Goal: Check status: Check status

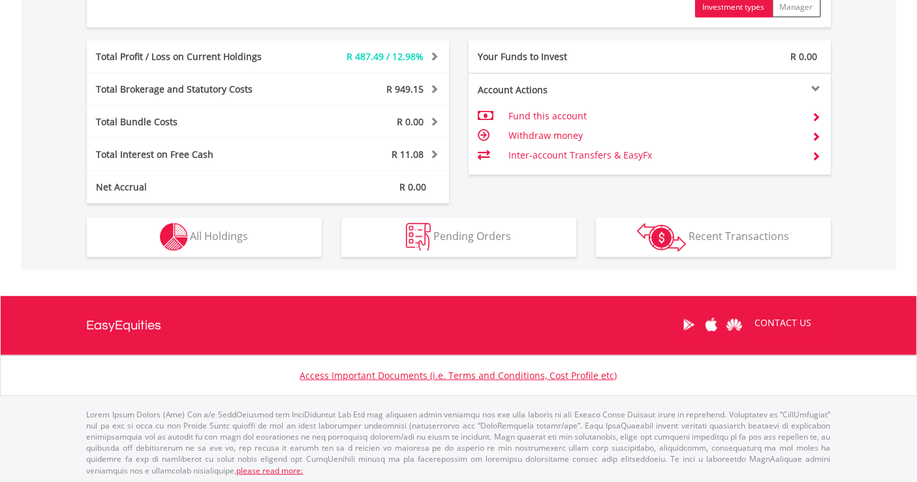
scroll to position [125, 248]
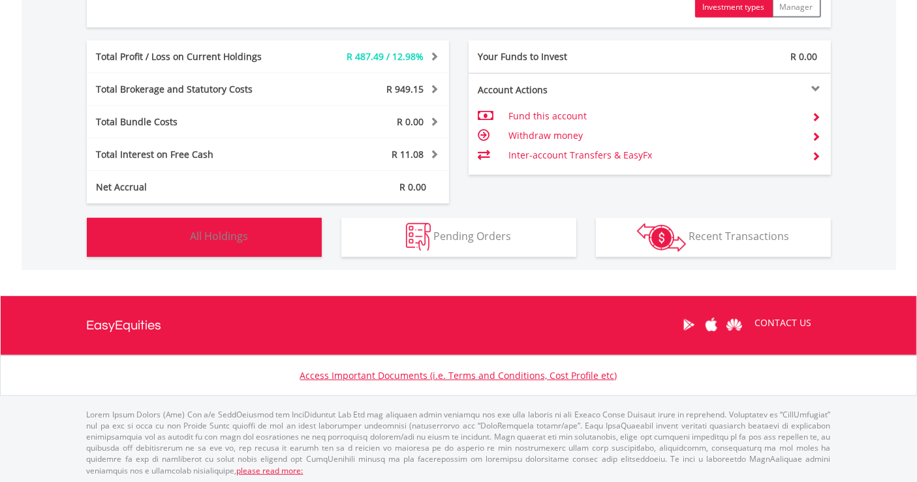
click at [187, 232] on img "button" at bounding box center [174, 237] width 28 height 28
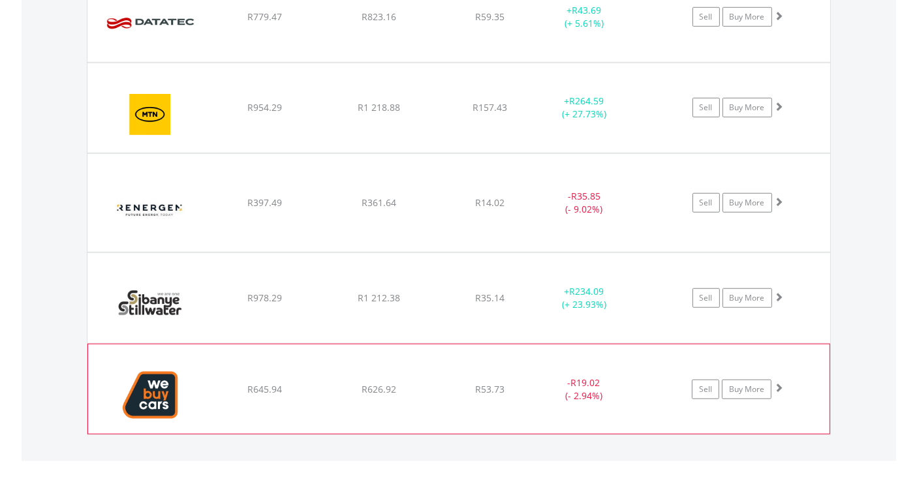
scroll to position [1012, 0]
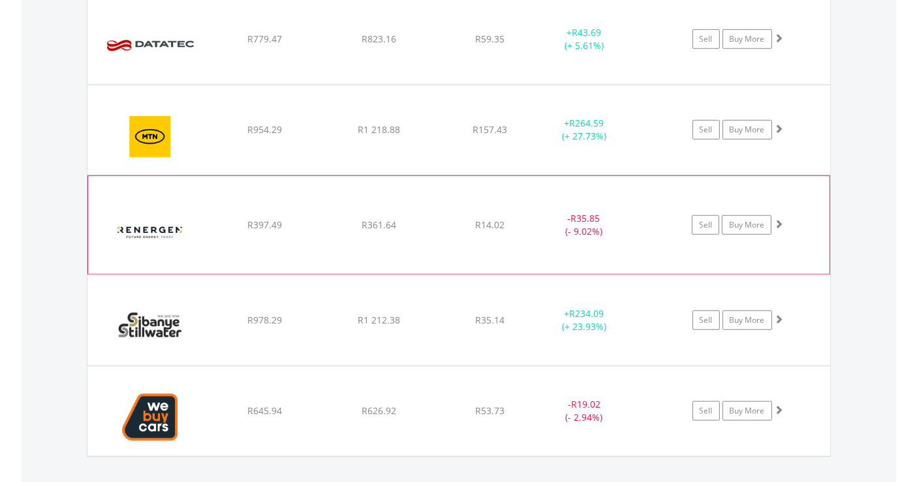
click at [292, 84] on div "﻿ Renergen Limited R397.49 R361.64 R14.02 - R35.85 (- 9.02%) Sell Buy More" at bounding box center [458, 39] width 743 height 90
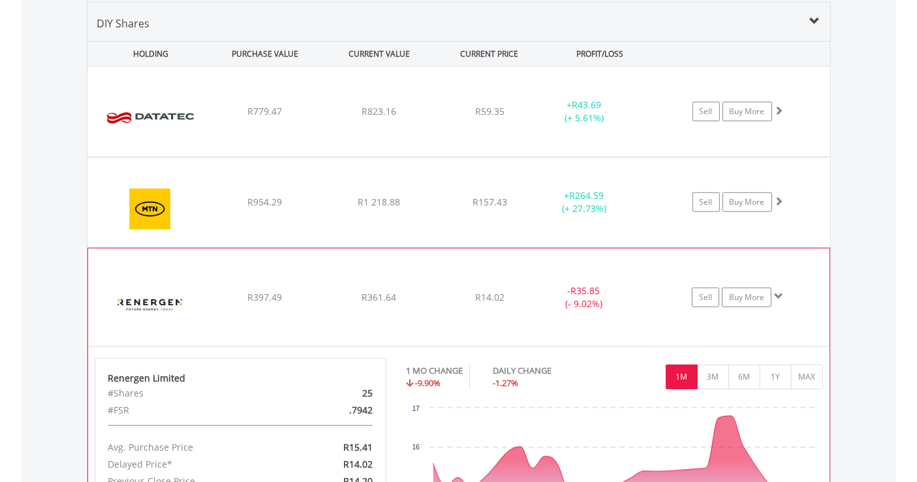
scroll to position [1084, 0]
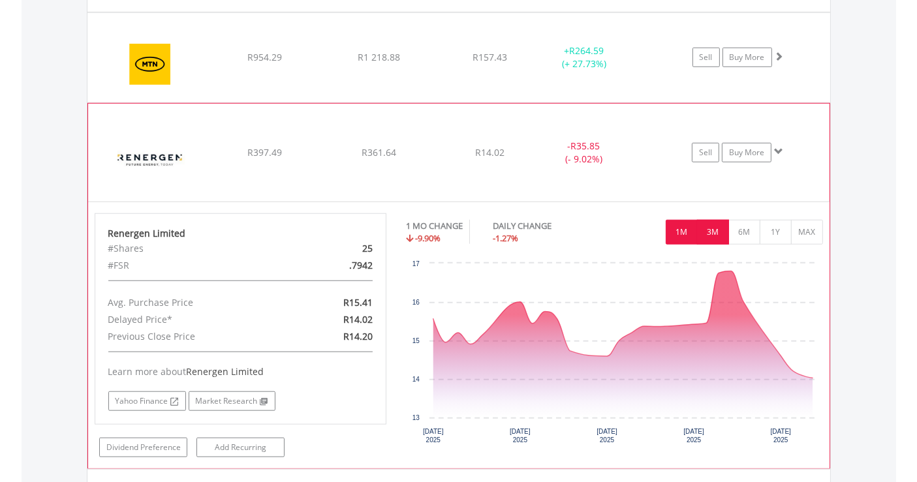
click at [712, 232] on button "3M" at bounding box center [713, 232] width 32 height 25
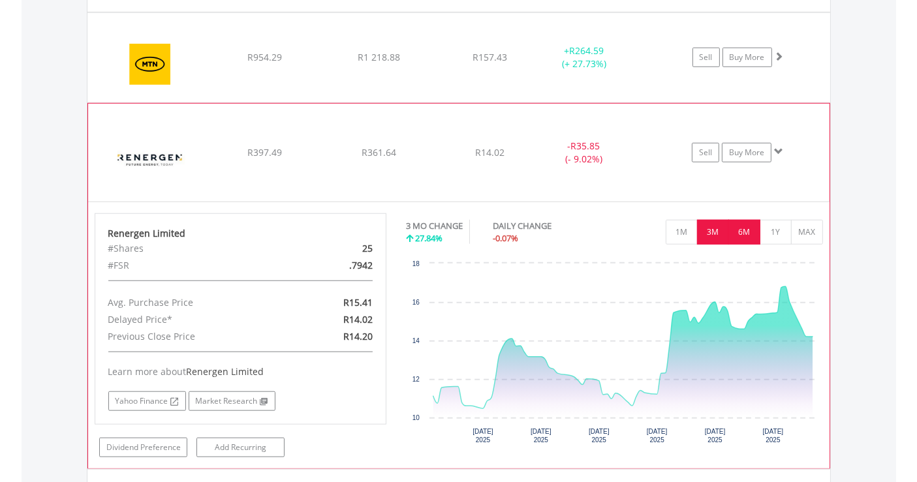
click at [749, 232] on button "6M" at bounding box center [744, 232] width 32 height 25
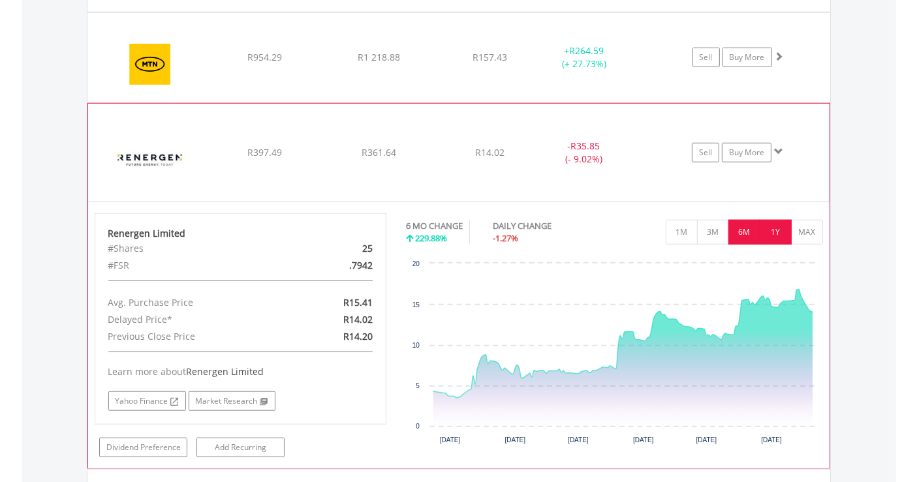
click at [762, 235] on button "1Y" at bounding box center [775, 232] width 32 height 25
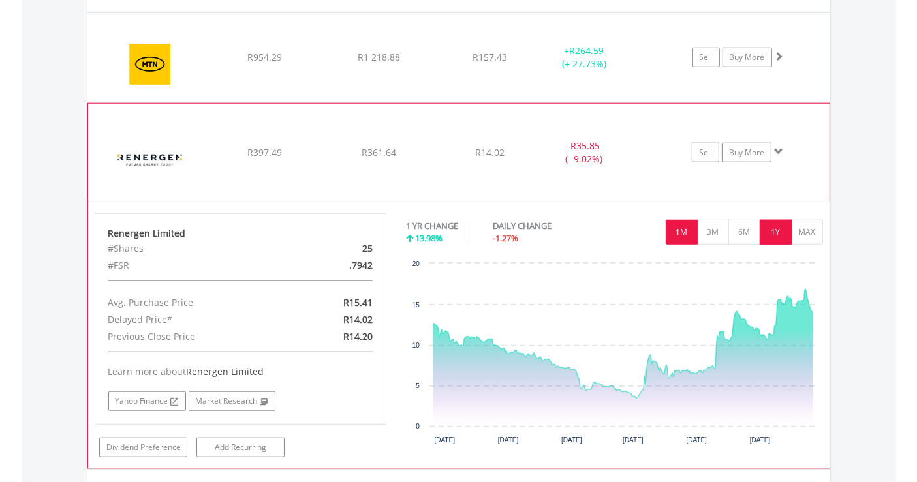
click at [688, 232] on button "1M" at bounding box center [682, 232] width 32 height 25
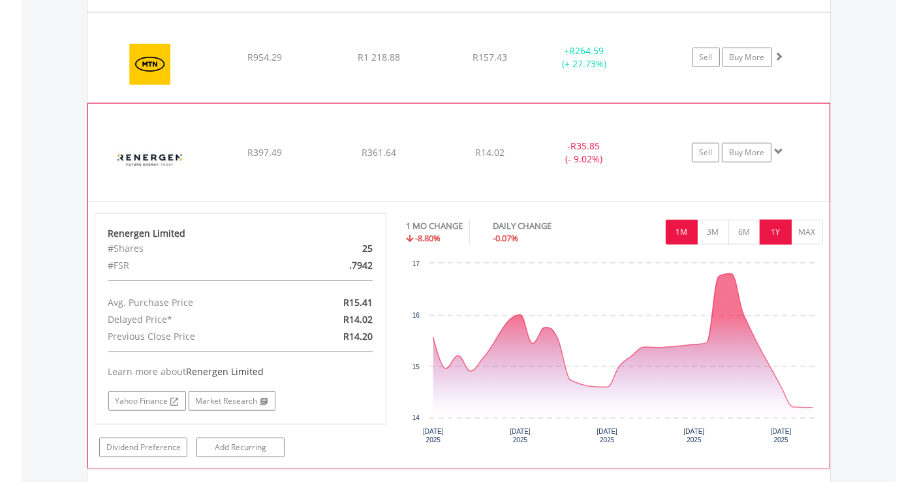
click at [783, 228] on button "1Y" at bounding box center [775, 232] width 32 height 25
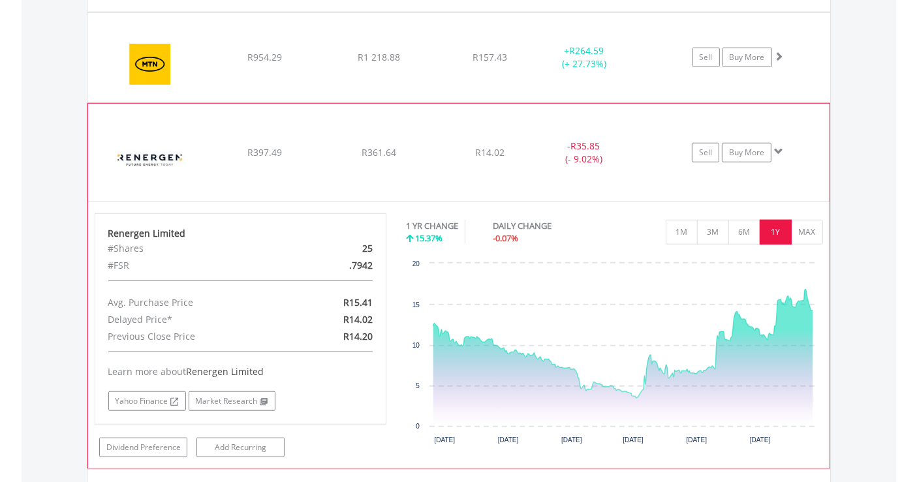
scroll to position [1012, 0]
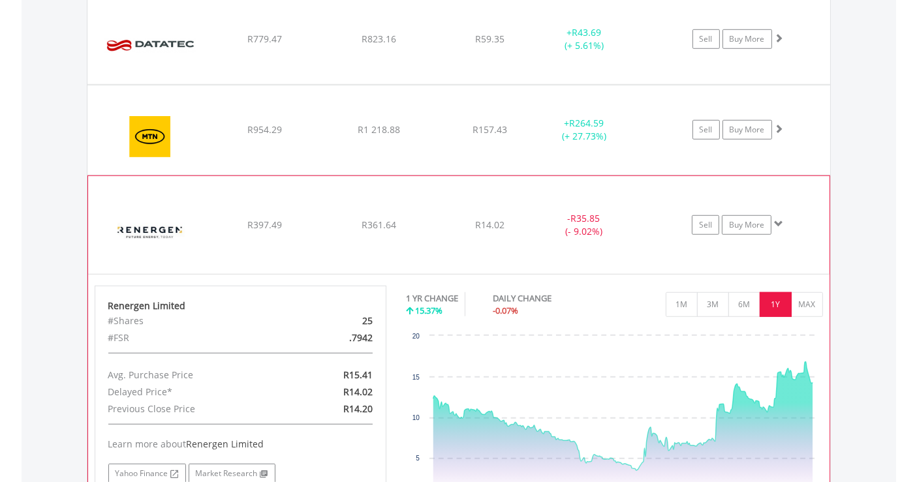
click at [205, 195] on img at bounding box center [151, 231] width 112 height 78
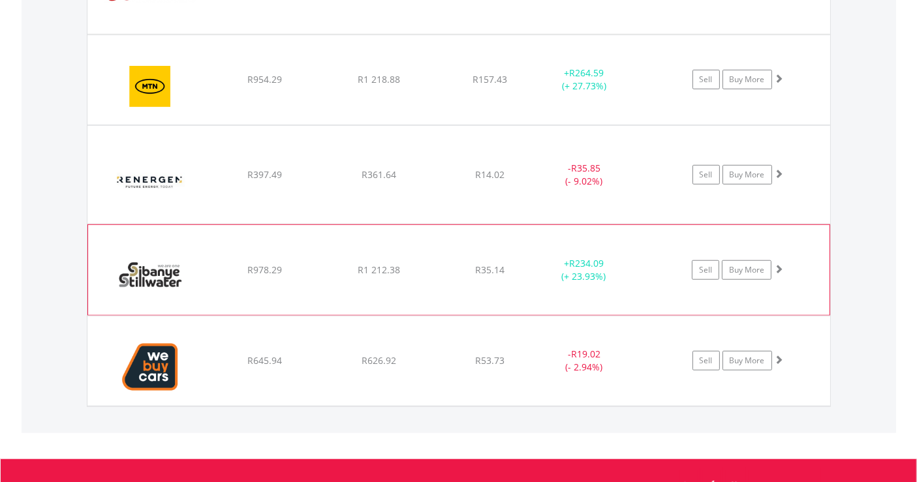
scroll to position [1084, 0]
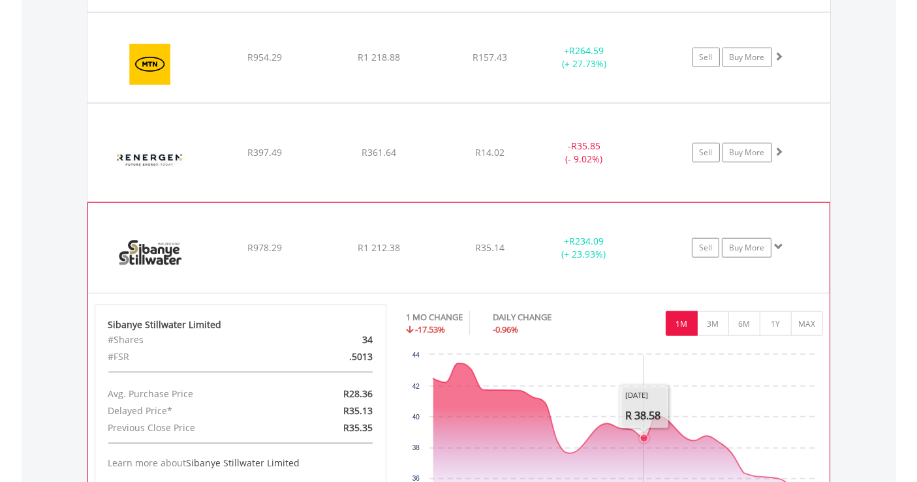
scroll to position [1157, 0]
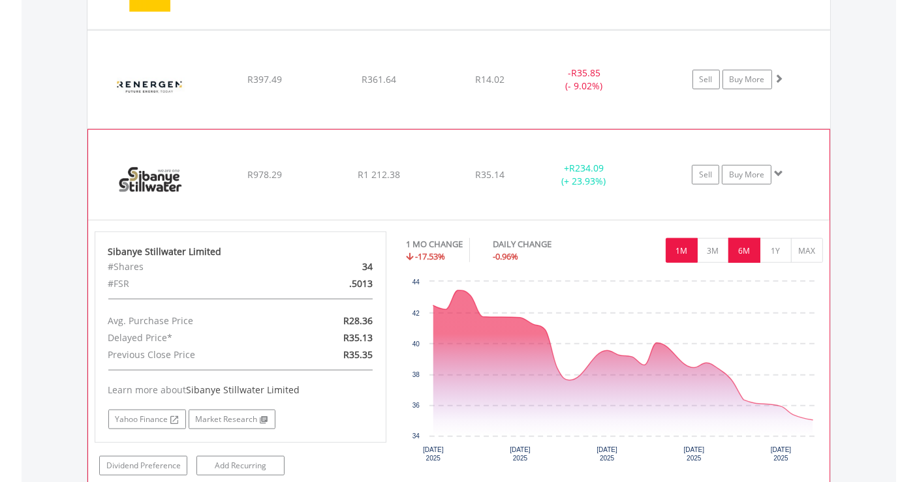
click at [741, 239] on button "6M" at bounding box center [744, 250] width 32 height 25
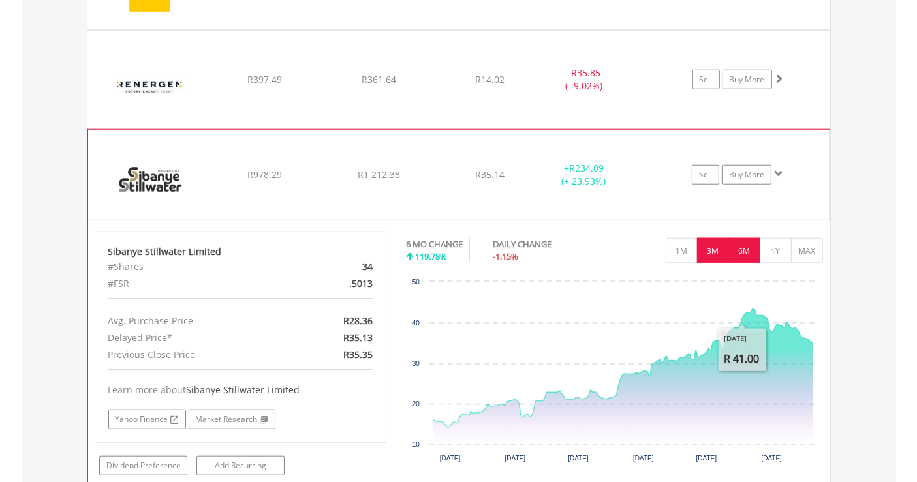
click at [709, 249] on button "3M" at bounding box center [713, 250] width 32 height 25
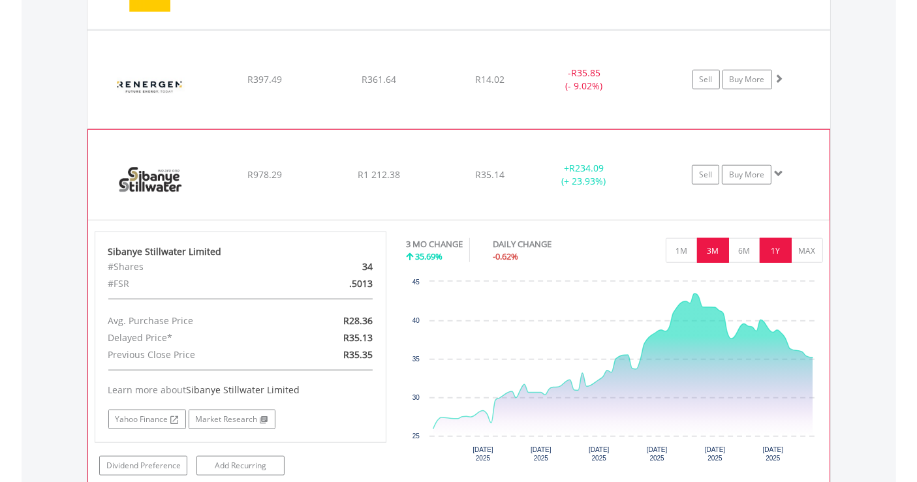
click at [780, 251] on button "1Y" at bounding box center [775, 250] width 32 height 25
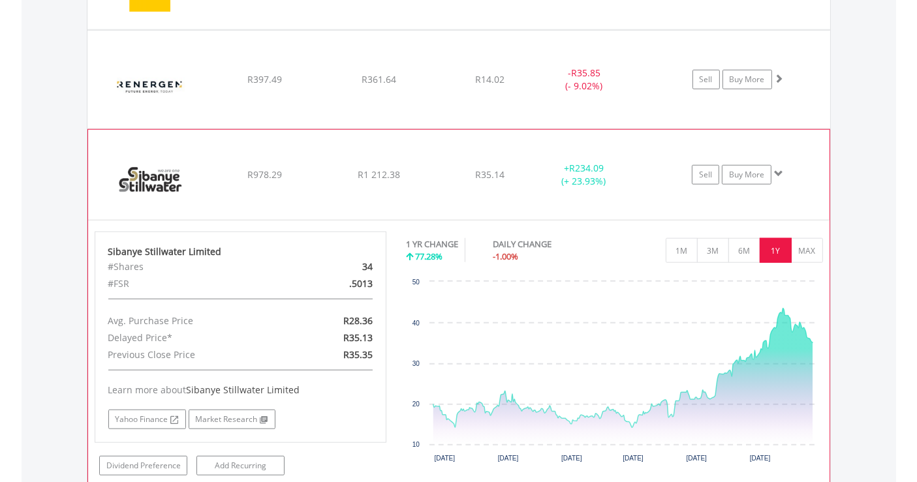
click at [204, 147] on img at bounding box center [151, 181] width 112 height 70
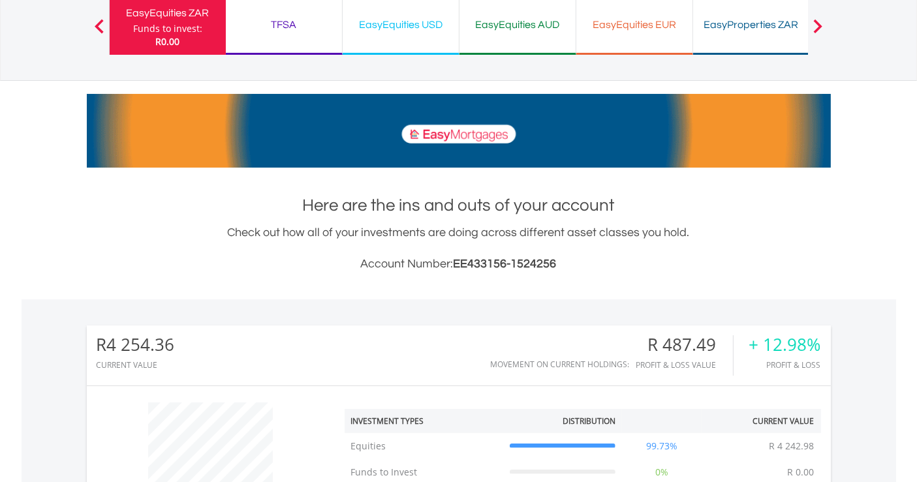
scroll to position [0, 0]
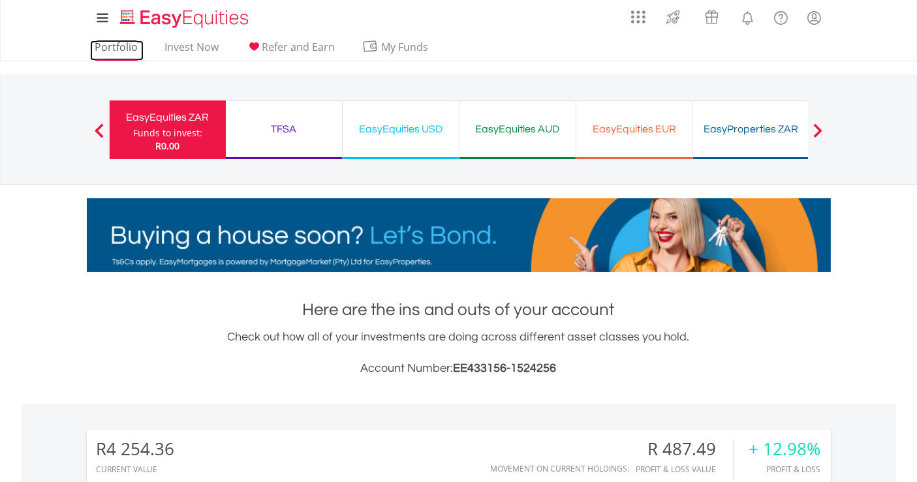
click at [137, 41] on link "Portfolio" at bounding box center [117, 50] width 54 height 20
